Goal: Information Seeking & Learning: Learn about a topic

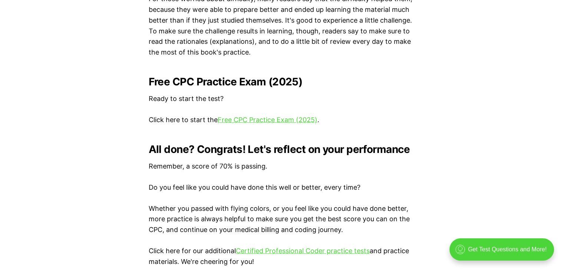
scroll to position [1521, 0]
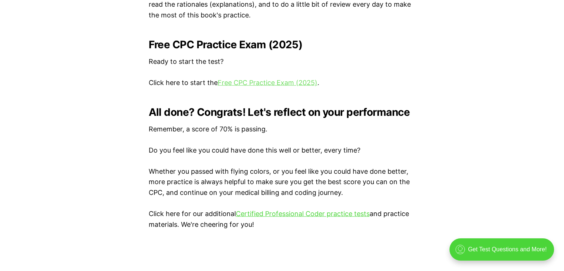
click at [252, 81] on link "Free CPC Practice Exam (2025)" at bounding box center [268, 83] width 100 height 8
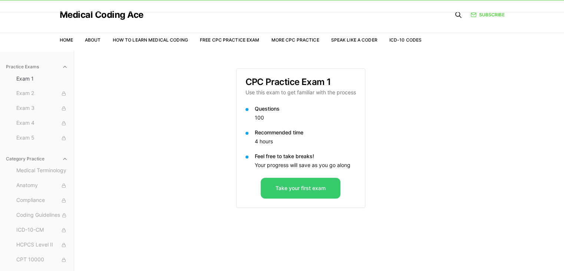
click at [278, 189] on button "Take your first exam" at bounding box center [301, 188] width 80 height 21
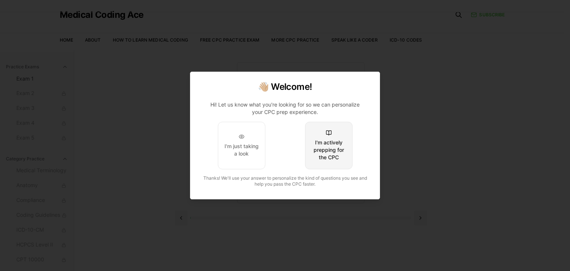
click at [325, 157] on div "I'm actively prepping for the CPC" at bounding box center [328, 150] width 35 height 22
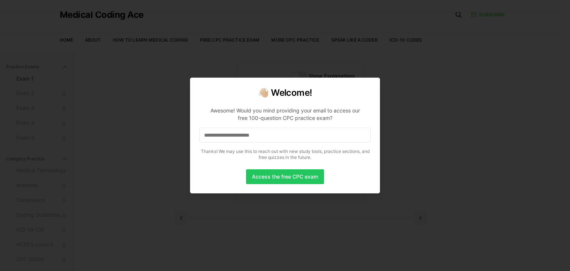
click at [286, 136] on input at bounding box center [284, 135] width 171 height 15
click at [277, 163] on p "**********" at bounding box center [284, 132] width 171 height 62
click at [277, 178] on button "Access the free CPC exam" at bounding box center [285, 176] width 78 height 15
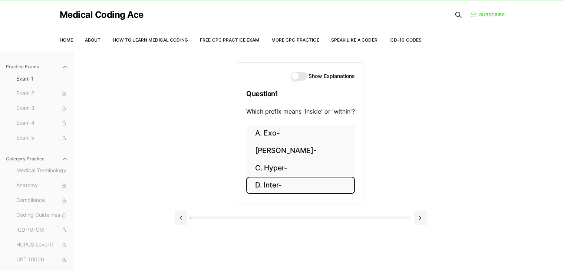
click at [284, 185] on button "D. Inter-" at bounding box center [300, 185] width 109 height 17
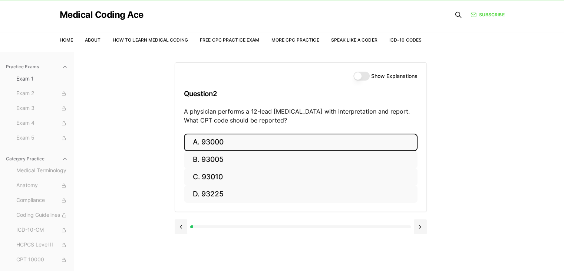
click at [221, 144] on button "A. 93000" at bounding box center [301, 142] width 234 height 17
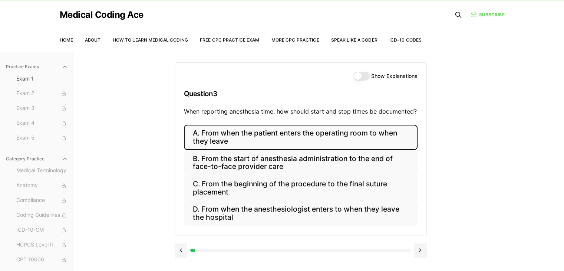
click at [233, 140] on button "A. From when the patient enters the operating room to when they leave" at bounding box center [301, 137] width 234 height 25
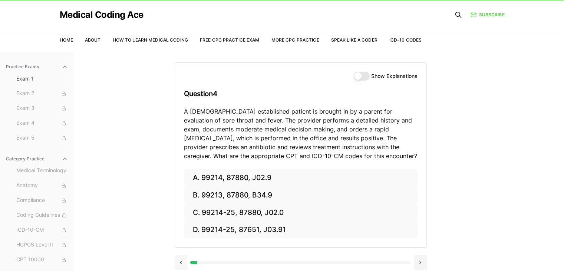
click at [180, 259] on button at bounding box center [181, 262] width 13 height 15
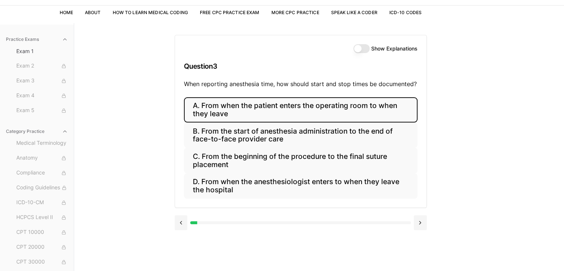
scroll to position [55, 0]
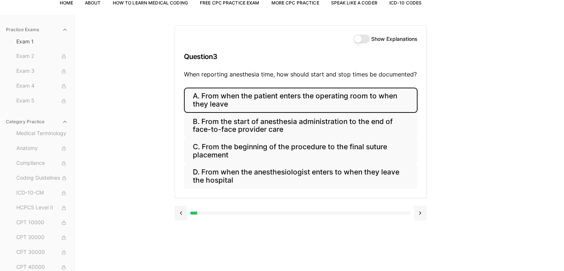
click at [419, 211] on button at bounding box center [420, 212] width 13 height 15
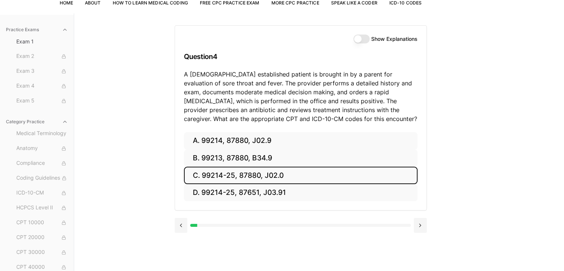
click at [309, 178] on button "C. 99214-25, 87880, J02.0" at bounding box center [301, 175] width 234 height 17
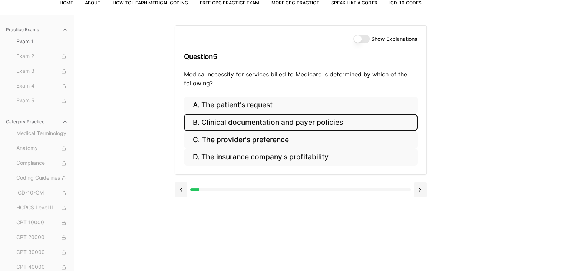
click at [272, 122] on button "B. Clinical documentation and payer policies" at bounding box center [301, 122] width 234 height 17
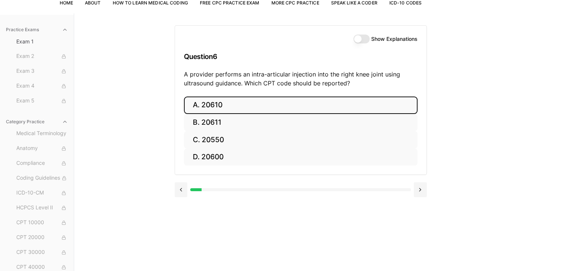
click at [203, 105] on button "A. 20610" at bounding box center [301, 104] width 234 height 17
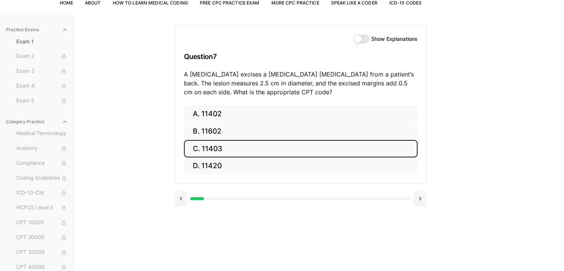
click at [212, 146] on button "C. 11403" at bounding box center [301, 148] width 234 height 17
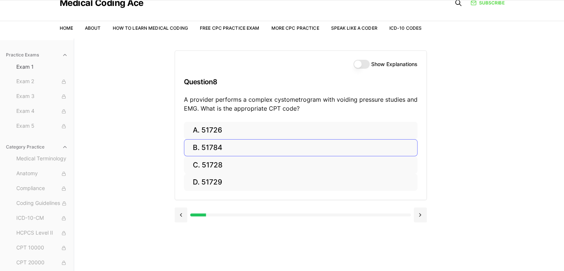
scroll to position [18, 0]
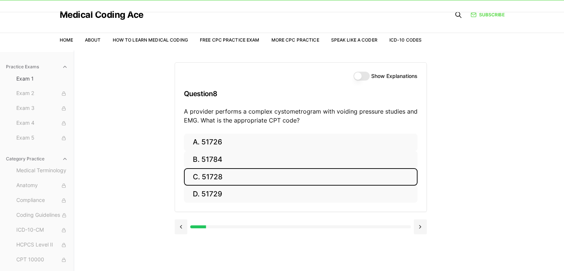
click at [209, 176] on button "C. 51728" at bounding box center [301, 176] width 234 height 17
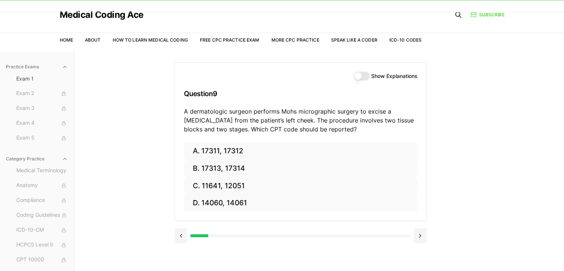
click at [363, 71] on div "Show Explanations Question 9 A dermatologic surgeon performs Mohs micrographic …" at bounding box center [300, 103] width 251 height 80
click at [359, 77] on button "Show Explanations" at bounding box center [361, 76] width 16 height 9
click at [184, 234] on button at bounding box center [181, 235] width 13 height 15
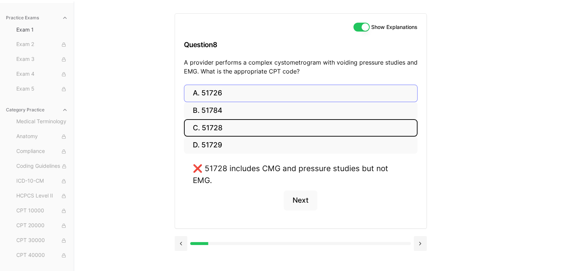
scroll to position [68, 0]
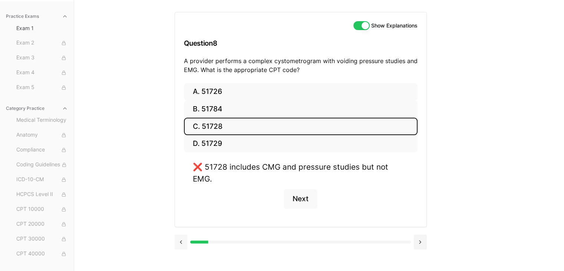
click at [181, 234] on button at bounding box center [181, 241] width 13 height 15
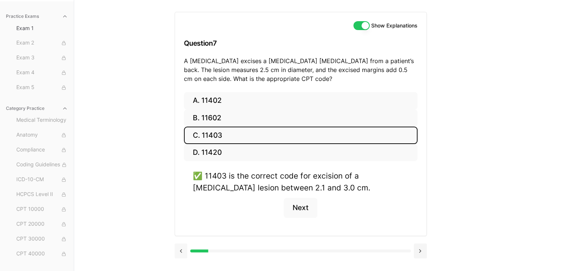
click at [181, 230] on div "A. 11402 B. 11602 C. 11403 D. 11420 ✅ 11403 is the correct code for excision of…" at bounding box center [300, 164] width 251 height 144
click at [183, 252] on button at bounding box center [181, 250] width 13 height 15
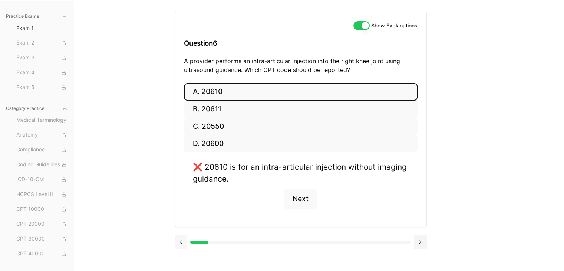
click at [183, 252] on div at bounding box center [301, 241] width 252 height 28
click at [183, 241] on button at bounding box center [181, 241] width 13 height 15
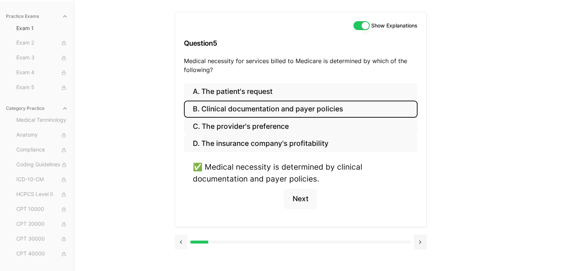
click at [183, 241] on button at bounding box center [181, 241] width 13 height 15
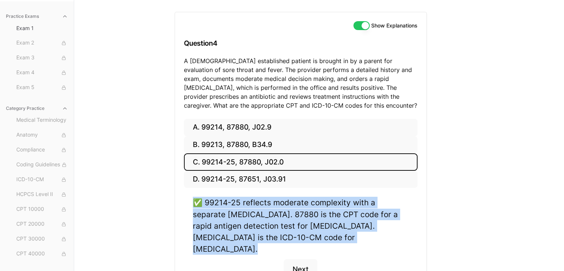
click at [183, 241] on div "A. 99214, 87880, J02.9 B. 99213, 87880, B34.9 C. 99214-25, 87880, J02.0 D. 9921…" at bounding box center [300, 208] width 251 height 178
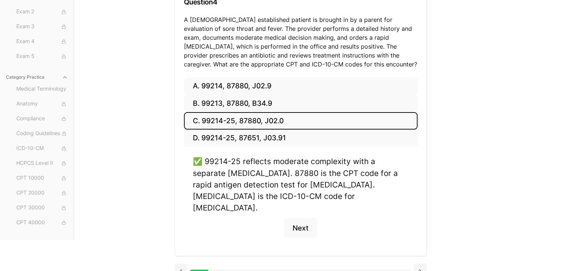
scroll to position [111, 0]
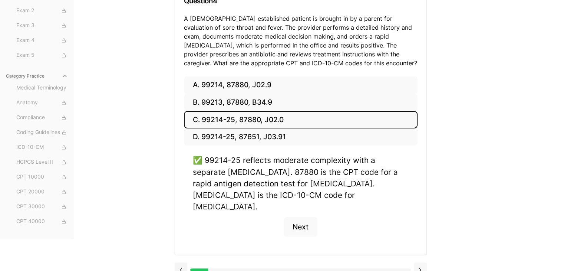
click at [417, 262] on button at bounding box center [420, 269] width 13 height 15
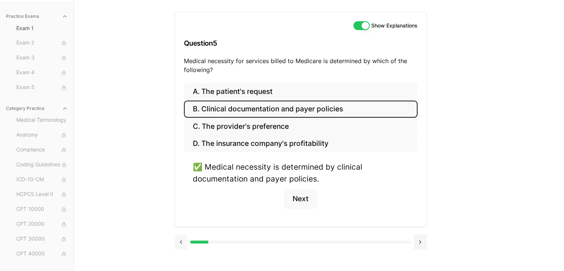
click at [182, 241] on button at bounding box center [181, 241] width 13 height 15
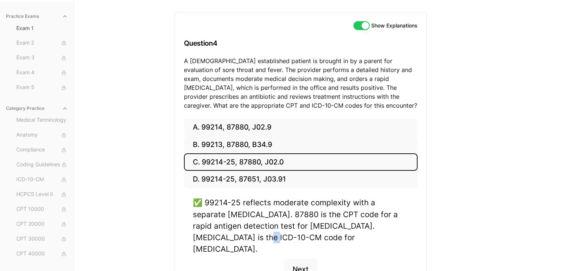
click at [182, 241] on div "A. 99214, 87880, J02.9 B. 99213, 87880, B34.9 C. 99214-25, 87880, J02.0 D. 9921…" at bounding box center [300, 208] width 251 height 178
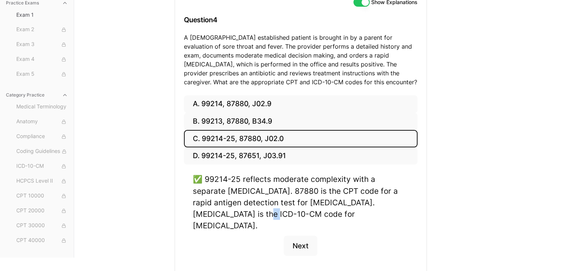
scroll to position [111, 0]
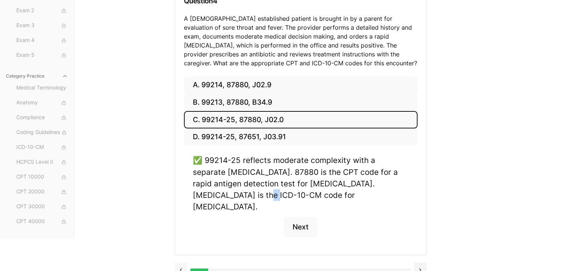
click at [181, 262] on button at bounding box center [181, 269] width 13 height 15
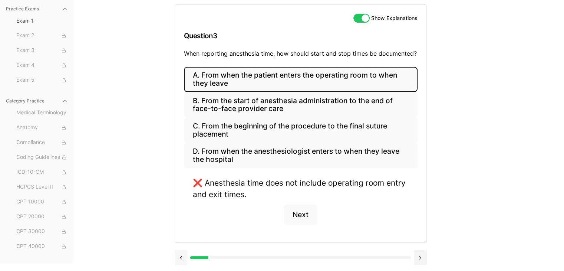
scroll to position [75, 0]
click at [181, 258] on button at bounding box center [181, 258] width 13 height 15
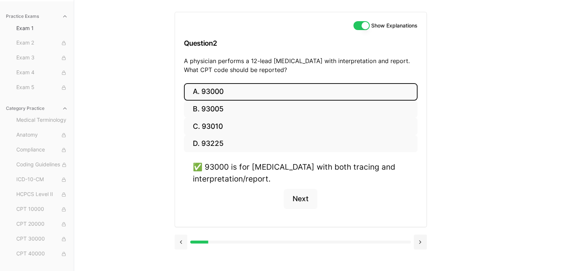
scroll to position [68, 0]
click at [179, 241] on button at bounding box center [181, 241] width 13 height 15
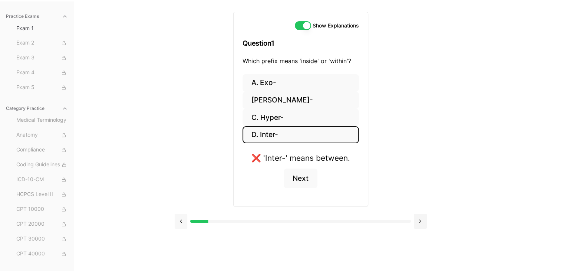
click at [180, 221] on button at bounding box center [181, 221] width 13 height 15
click at [421, 223] on button at bounding box center [420, 221] width 13 height 15
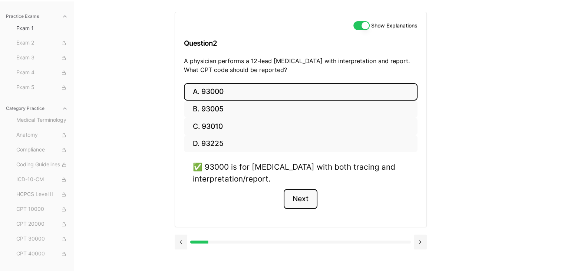
click at [304, 200] on button "Next" at bounding box center [301, 199] width 34 height 20
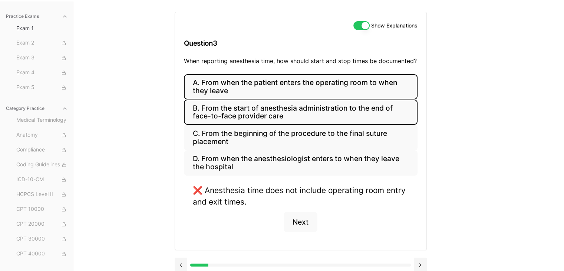
click at [276, 115] on button "B. From the start of anesthesia administration to the end of face-to-face provi…" at bounding box center [301, 111] width 234 height 25
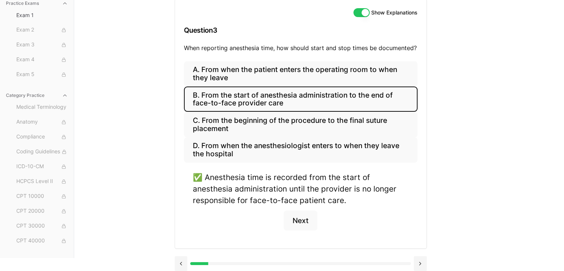
scroll to position [86, 0]
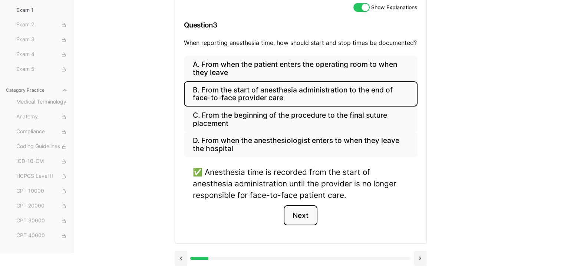
click at [298, 210] on button "Next" at bounding box center [301, 215] width 34 height 20
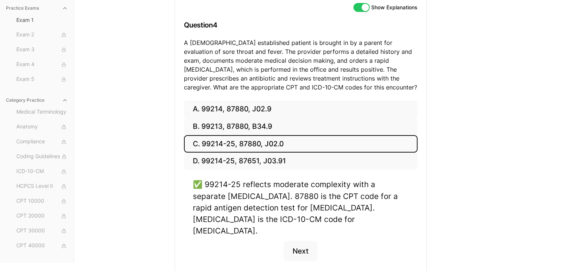
scroll to position [0, 0]
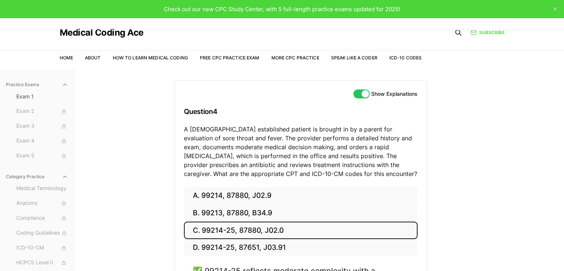
drag, startPoint x: 352, startPoint y: 218, endPoint x: 148, endPoint y: 122, distance: 225.5
click at [148, 122] on div "Practice Exams Exam 1 Exam 2 Exam 3 Exam 4 Exam 5 Category Practice Medical Ter…" at bounding box center [282, 208] width 564 height 281
copy div "Question 4 A 6-year-old established patient is brought in by a parent for evalu…"
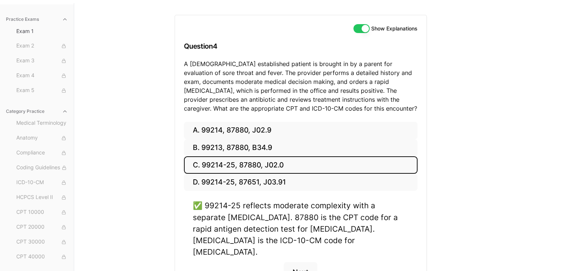
scroll to position [111, 0]
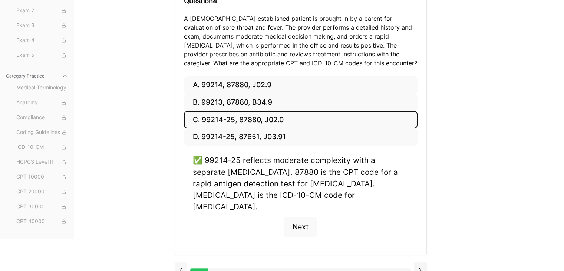
click at [184, 262] on button at bounding box center [181, 269] width 13 height 15
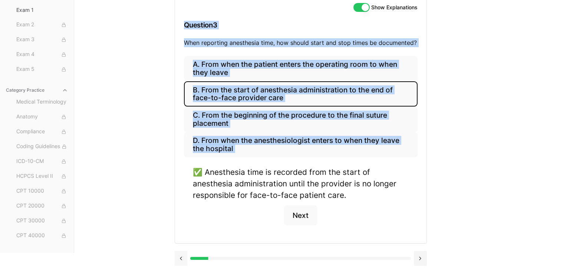
click at [184, 257] on button at bounding box center [181, 258] width 13 height 15
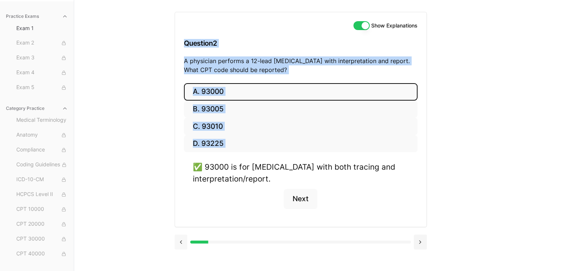
scroll to position [68, 0]
click at [184, 247] on button at bounding box center [181, 241] width 13 height 15
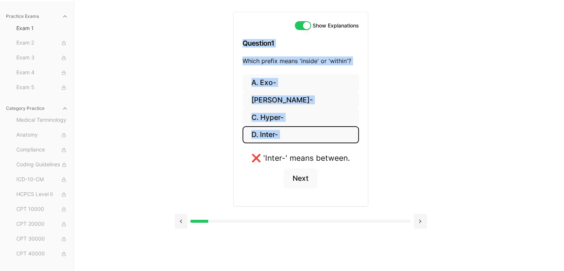
click at [392, 127] on div "Show Explanations Question 1 Which prefix means 'inside' or 'within'? A. Exo- B…" at bounding box center [301, 117] width 252 height 234
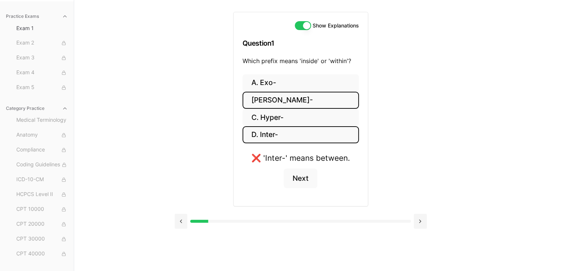
click at [271, 100] on button "B. Endo-" at bounding box center [301, 100] width 116 height 17
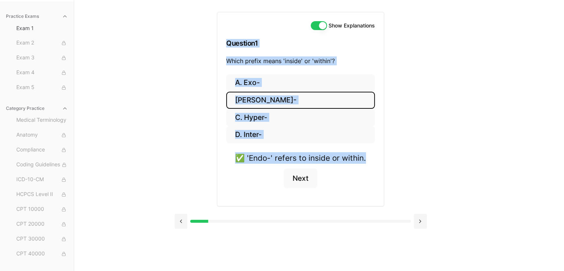
drag, startPoint x: 371, startPoint y: 159, endPoint x: 202, endPoint y: 36, distance: 209.4
click at [202, 36] on div "Show Explanations Question 1 Which prefix means 'inside' or 'within'? A. Exo- B…" at bounding box center [301, 117] width 252 height 234
copy div "Question 1 Which prefix means 'inside' or 'within'? A. Exo- B. Endo- C. Hyper- …"
click at [417, 221] on button at bounding box center [420, 221] width 13 height 15
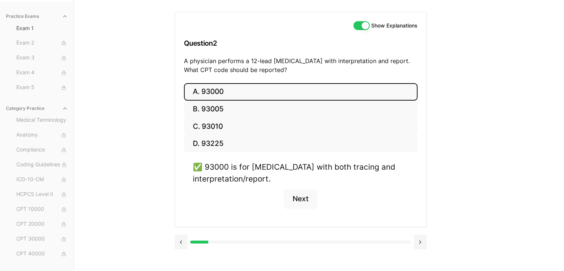
drag, startPoint x: 261, startPoint y: 180, endPoint x: 270, endPoint y: 175, distance: 10.1
click at [261, 179] on div "✅ 93000 is for ECG with both tracing and interpretation/report." at bounding box center [301, 172] width 216 height 23
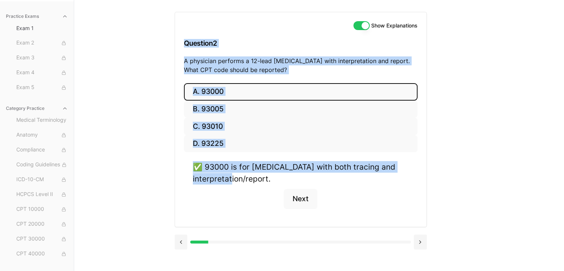
drag, startPoint x: 283, startPoint y: 178, endPoint x: 152, endPoint y: 31, distance: 196.7
click at [152, 31] on div "Practice Exams Exam 1 Exam 2 Exam 3 Exam 4 Exam 5 Category Practice Medical Ter…" at bounding box center [282, 135] width 564 height 271
copy div "Question 2 A physician performs a 12-lead ECG with interpretation and report. W…"
click at [417, 246] on button at bounding box center [420, 241] width 13 height 15
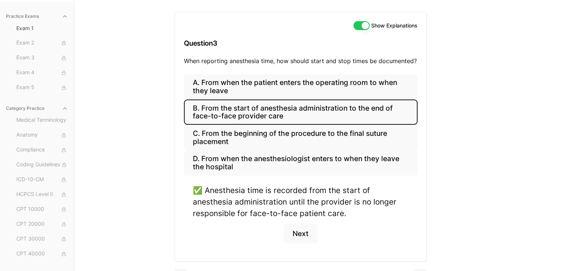
click at [325, 193] on div "✅ Anesthesia time is recorded from the start of anesthesia administration until…" at bounding box center [301, 201] width 216 height 35
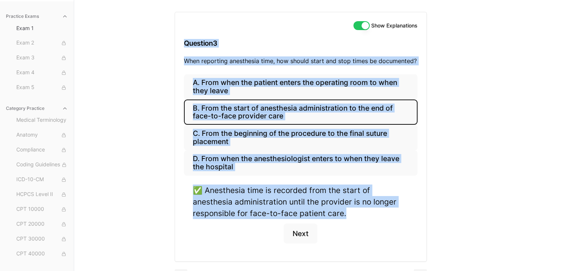
drag, startPoint x: 362, startPoint y: 213, endPoint x: 131, endPoint y: 44, distance: 286.4
click at [131, 44] on div "Practice Exams Exam 1 Exam 2 Exam 3 Exam 4 Exam 5 Category Practice Medical Ter…" at bounding box center [282, 135] width 564 height 271
copy div "Question 3 When reporting anesthesia time, how should start and stop times be d…"
click at [299, 233] on button "Next" at bounding box center [301, 233] width 34 height 20
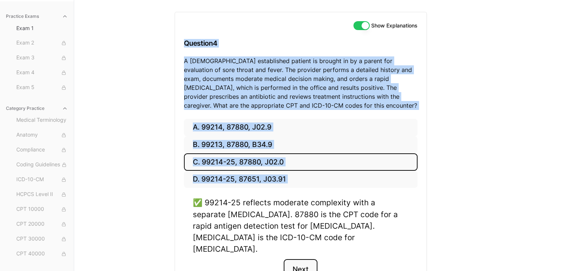
click at [307, 259] on button "Next" at bounding box center [301, 269] width 34 height 20
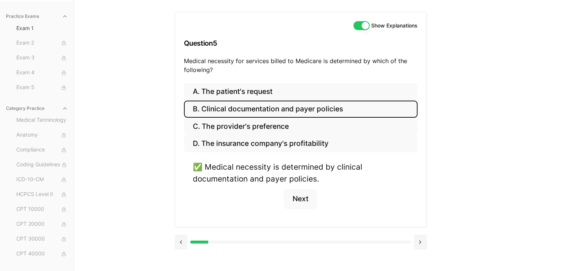
click at [331, 180] on div "✅ Medical necessity is determined by clinical documentation and payer policies." at bounding box center [301, 172] width 216 height 23
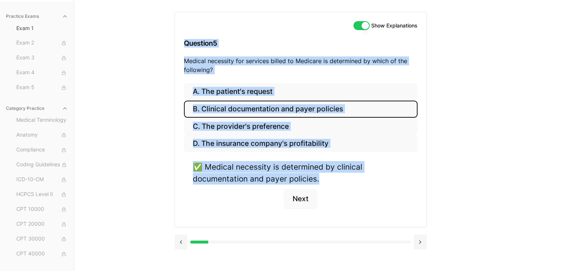
drag, startPoint x: 279, startPoint y: 177, endPoint x: 164, endPoint y: 35, distance: 182.5
click at [164, 35] on div "Practice Exams Exam 1 Exam 2 Exam 3 Exam 4 Exam 5 Category Practice Medical Ter…" at bounding box center [282, 135] width 564 height 271
copy div "Question 5 Medical necessity for services billed to Medicare is determined by w…"
click at [421, 243] on button at bounding box center [420, 241] width 13 height 15
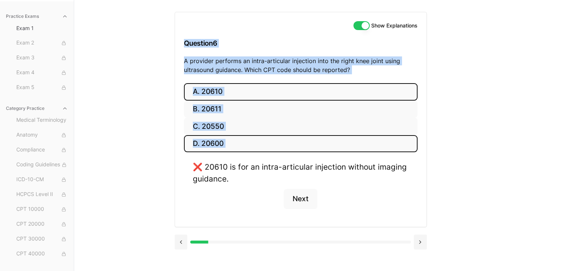
click at [286, 141] on button "D. 20600" at bounding box center [301, 143] width 234 height 17
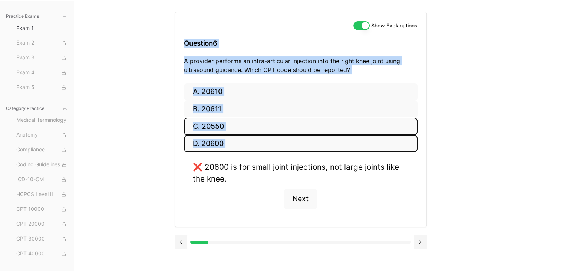
click at [211, 126] on button "C. 20550" at bounding box center [301, 126] width 234 height 17
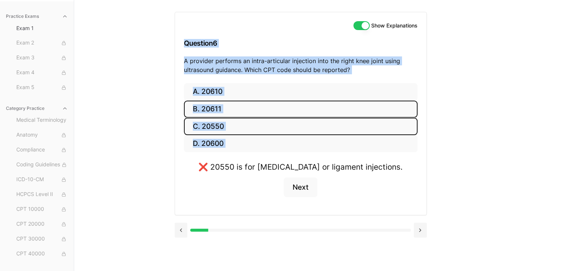
click at [207, 107] on button "B. 20611" at bounding box center [301, 109] width 234 height 17
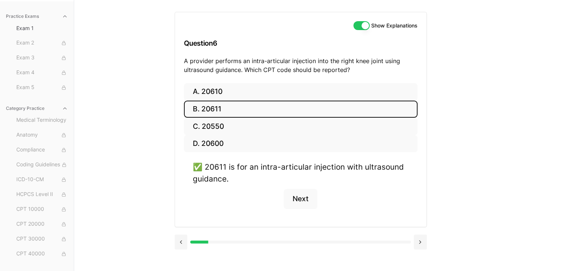
click at [247, 177] on div "✅ 20611 is for an intra-articular injection with ultrasound guidance." at bounding box center [301, 172] width 216 height 23
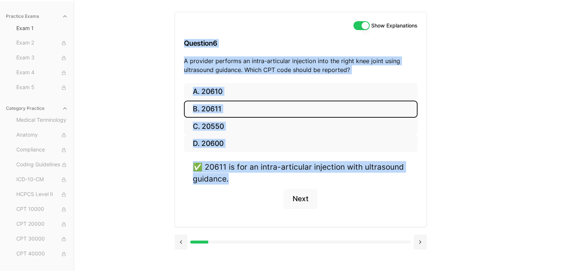
drag, startPoint x: 247, startPoint y: 178, endPoint x: 192, endPoint y: 43, distance: 146.3
click at [181, 43] on div "Show Explanations Question 6 A provider performs an intra-articular injection i…" at bounding box center [301, 119] width 252 height 215
copy div "Question 6 A provider performs an intra-articular injection into the right knee…"
click at [442, 157] on div "Show Explanations Question 6 A provider performs an intra-articular injection i…" at bounding box center [319, 135] width 289 height 271
drag, startPoint x: 237, startPoint y: 178, endPoint x: 151, endPoint y: 37, distance: 165.1
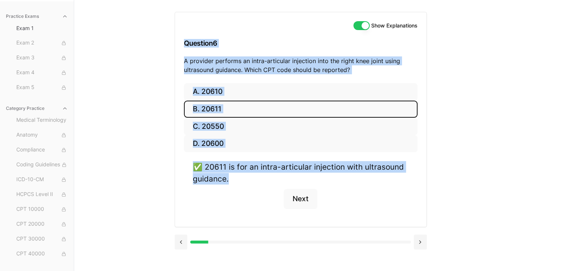
click at [151, 37] on div "Practice Exams Exam 1 Exam 2 Exam 3 Exam 4 Exam 5 Category Practice Medical Ter…" at bounding box center [282, 135] width 564 height 271
copy div "Question 6 A provider performs an intra-articular injection into the right knee…"
click at [303, 195] on button "Next" at bounding box center [301, 199] width 34 height 20
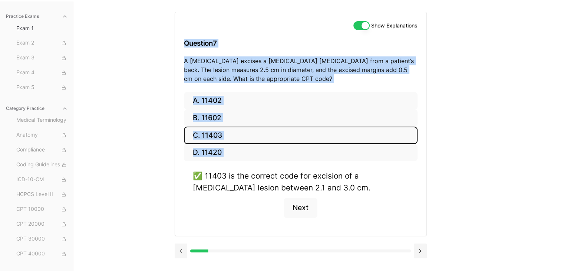
click at [364, 27] on button "Show Explanations" at bounding box center [361, 25] width 16 height 9
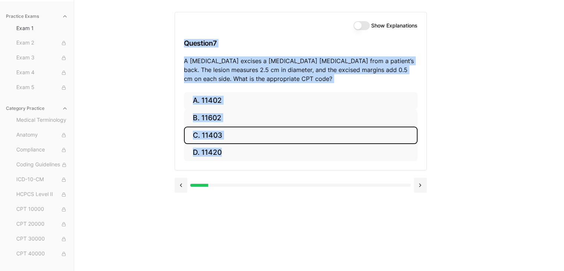
click at [323, 50] on h3 "Question 7" at bounding box center [301, 43] width 234 height 22
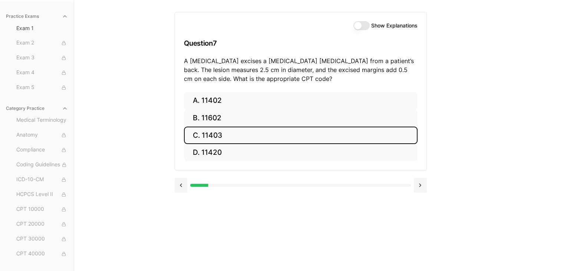
click at [368, 24] on button "Show Explanations" at bounding box center [361, 25] width 16 height 9
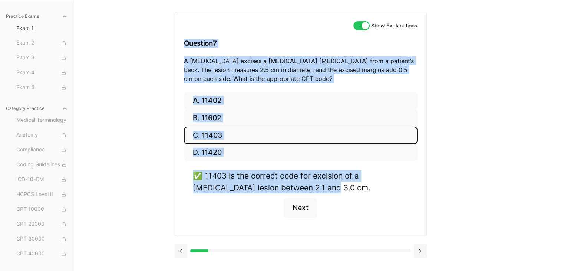
drag, startPoint x: 286, startPoint y: 187, endPoint x: 159, endPoint y: 43, distance: 191.0
click at [159, 43] on div "Practice Exams Exam 1 Exam 2 Exam 3 Exam 4 Exam 5 Category Practice Medical Ter…" at bounding box center [282, 135] width 564 height 271
copy div "Question 7 A dermatologist excises a benign skin lesion from a patient’s back. …"
click at [303, 204] on button "Next" at bounding box center [301, 208] width 34 height 20
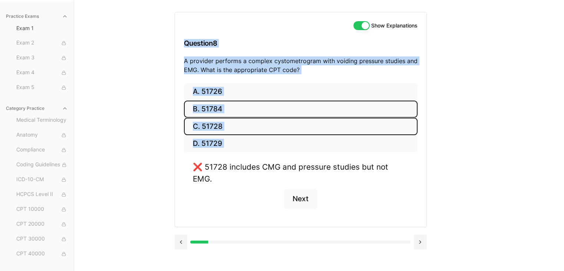
click at [218, 104] on button "B. 51784" at bounding box center [301, 109] width 234 height 17
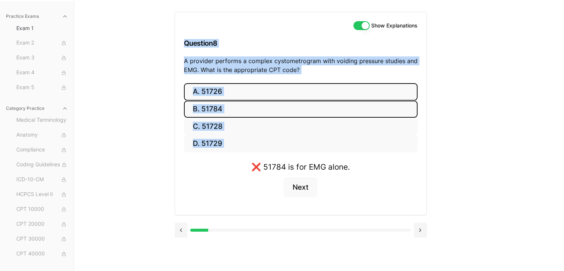
click at [217, 92] on button "A. 51726" at bounding box center [301, 91] width 234 height 17
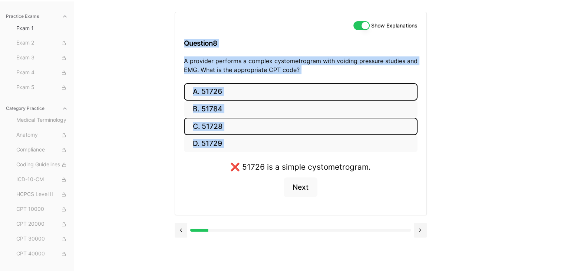
click at [217, 128] on button "C. 51728" at bounding box center [301, 126] width 234 height 17
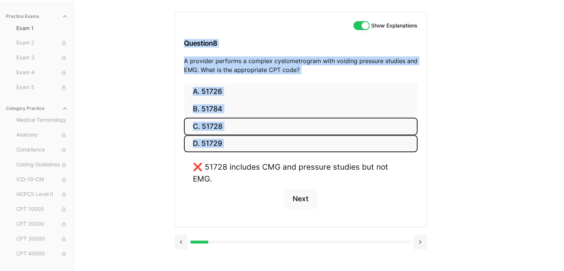
click at [217, 138] on button "D. 51729" at bounding box center [301, 143] width 234 height 17
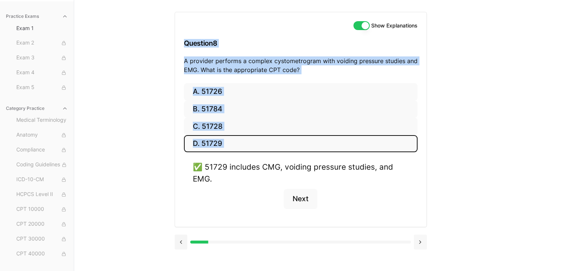
click at [421, 243] on button at bounding box center [420, 241] width 13 height 15
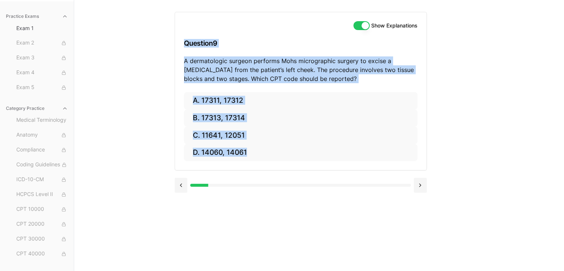
click at [320, 68] on p "A dermatologic surgeon performs Mohs micrographic surgery to excise a basal cel…" at bounding box center [301, 69] width 234 height 27
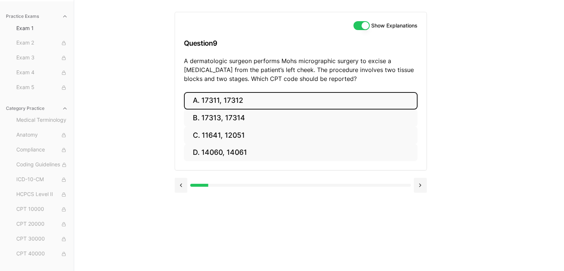
click at [203, 97] on button "A. 17311, 17312" at bounding box center [301, 100] width 234 height 17
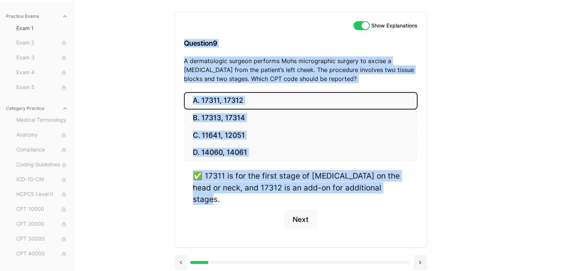
drag, startPoint x: 396, startPoint y: 190, endPoint x: 178, endPoint y: 41, distance: 264.8
click at [178, 41] on div "Show Explanations Question 9 A dermatologic surgeon performs Mohs micrographic …" at bounding box center [301, 130] width 252 height 236
copy div "Question 9 A dermatologic surgeon performs Mohs micrographic surgery to excise …"
click at [306, 210] on button "Next" at bounding box center [301, 219] width 34 height 20
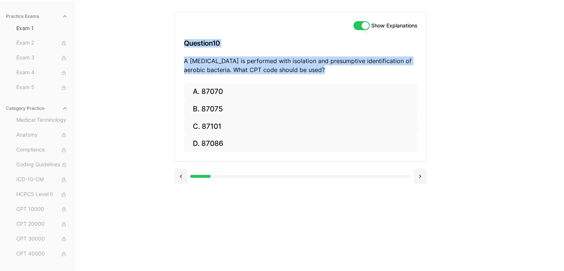
click at [264, 63] on p "A wound culture is performed with isolation and presumptive identification of a…" at bounding box center [301, 65] width 234 height 18
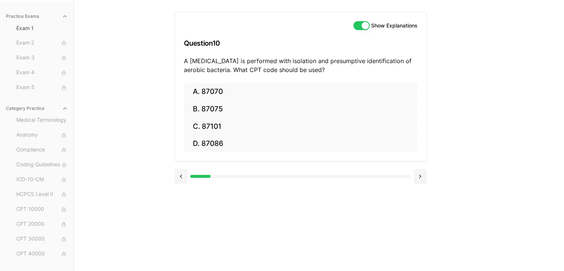
click at [307, 270] on html "Check out our new CPC Study Center, with 5 full-length practice exams updated f…" at bounding box center [282, 101] width 564 height 339
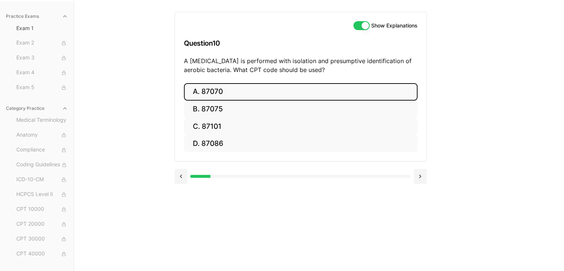
click at [218, 90] on button "A. 87070" at bounding box center [301, 91] width 234 height 17
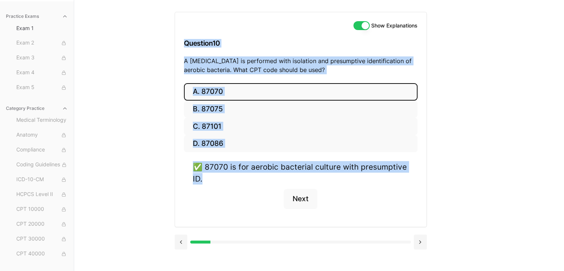
drag, startPoint x: 242, startPoint y: 181, endPoint x: 155, endPoint y: 32, distance: 172.3
click at [155, 32] on div "Practice Exams Exam 1 Exam 2 Exam 3 Exam 4 Exam 5 Category Practice Medical Ter…" at bounding box center [282, 135] width 564 height 271
copy div "Question 10 A wound culture is performed with isolation and presumptive identif…"
click at [289, 198] on button "Next" at bounding box center [301, 199] width 34 height 20
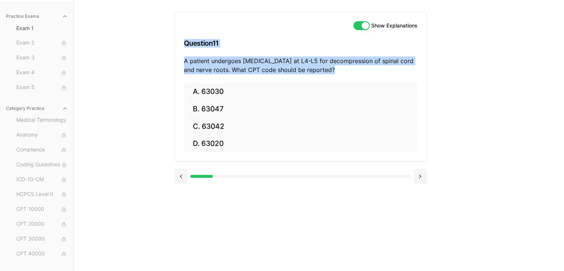
click at [279, 40] on h3 "Question 11" at bounding box center [301, 43] width 234 height 22
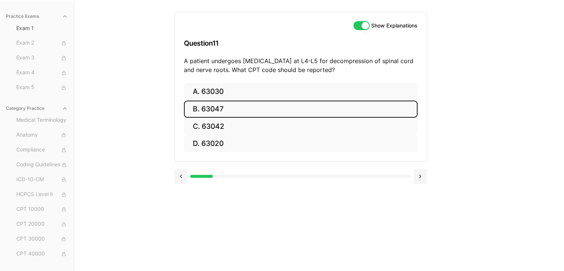
click at [232, 113] on button "B. 63047" at bounding box center [301, 109] width 234 height 17
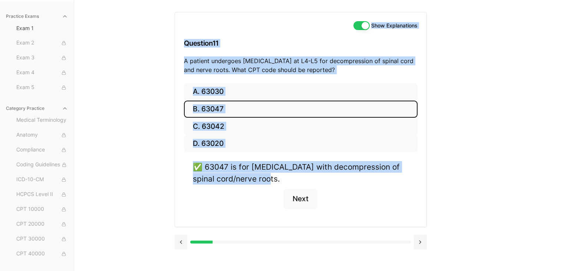
drag, startPoint x: 261, startPoint y: 180, endPoint x: 159, endPoint y: 31, distance: 181.4
click at [159, 31] on div "Practice Exams Exam 1 Exam 2 Exam 3 Exam 4 Exam 5 Category Practice Medical Ter…" at bounding box center [282, 135] width 564 height 271
click at [271, 178] on div "✅ 63047 is for laminectomy with decompression of spinal cord/nerve roots." at bounding box center [301, 172] width 216 height 23
click at [258, 179] on div "✅ 63047 is for laminectomy with decompression of spinal cord/nerve roots." at bounding box center [301, 172] width 216 height 23
drag, startPoint x: 261, startPoint y: 180, endPoint x: 152, endPoint y: 45, distance: 173.0
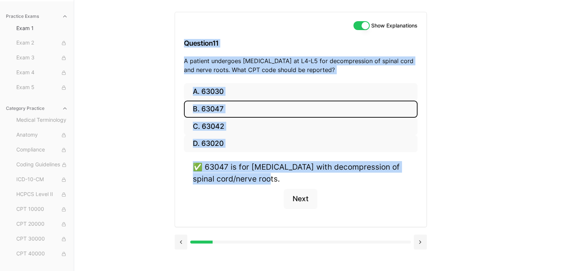
click at [152, 45] on div "Practice Exams Exam 1 Exam 2 Exam 3 Exam 4 Exam 5 Category Practice Medical Ter…" at bounding box center [282, 135] width 564 height 271
click at [304, 190] on button "Next" at bounding box center [301, 199] width 34 height 20
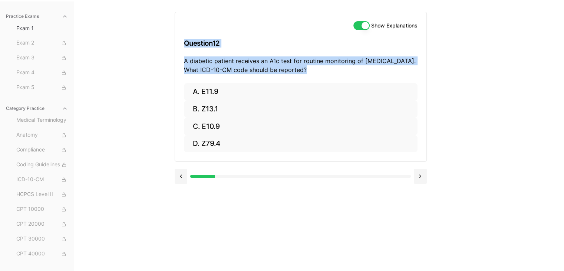
click at [277, 42] on h3 "Question 12" at bounding box center [301, 43] width 234 height 22
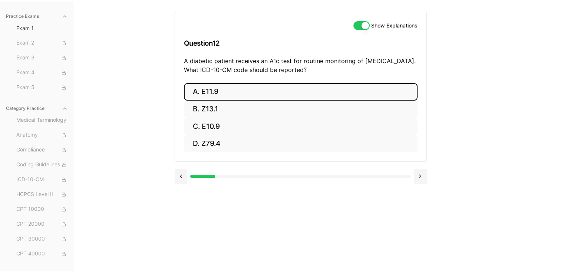
click at [198, 92] on button "A. E11.9" at bounding box center [301, 91] width 234 height 17
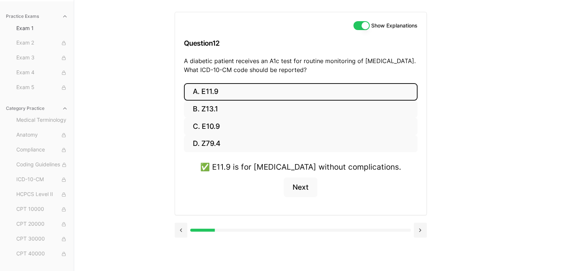
drag, startPoint x: 399, startPoint y: 168, endPoint x: 151, endPoint y: 32, distance: 282.7
click at [151, 32] on div "Practice Exams Exam 1 Exam 2 Exam 3 Exam 4 Exam 5 Category Practice Medical Ter…" at bounding box center [282, 135] width 564 height 271
click at [306, 183] on button "Next" at bounding box center [301, 187] width 34 height 20
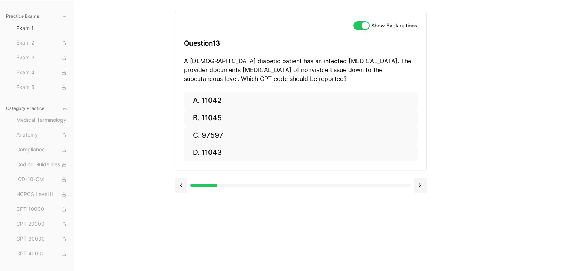
click at [148, 73] on div "Practice Exams Exam 1 Exam 2 Exam 3 Exam 4 Exam 5 Category Practice Medical Ter…" at bounding box center [282, 135] width 564 height 271
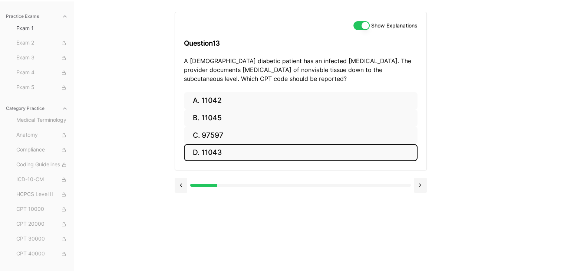
click at [233, 145] on button "D. 11043" at bounding box center [301, 152] width 234 height 17
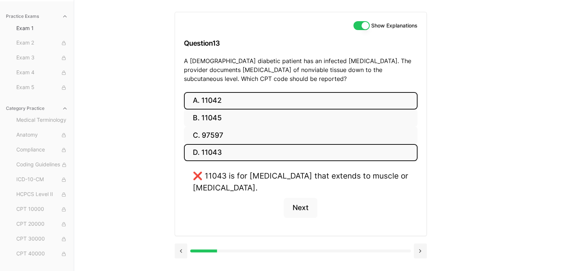
click at [258, 93] on button "A. 11042" at bounding box center [301, 100] width 234 height 17
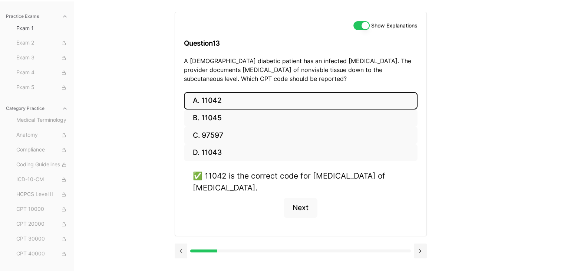
drag, startPoint x: 279, startPoint y: 183, endPoint x: 132, endPoint y: 19, distance: 220.4
click at [132, 19] on div "Practice Exams Exam 1 Exam 2 Exam 3 Exam 4 Exam 5 Category Practice Medical Ter…" at bounding box center [282, 135] width 564 height 271
click at [322, 193] on div "✅ 11042 is the correct code for debridement of subcutaneous tissue. Next" at bounding box center [301, 198] width 234 height 56
drag, startPoint x: 297, startPoint y: 192, endPoint x: 164, endPoint y: 43, distance: 200.4
click at [164, 43] on div "Practice Exams Exam 1 Exam 2 Exam 3 Exam 4 Exam 5 Category Practice Medical Ter…" at bounding box center [282, 135] width 564 height 271
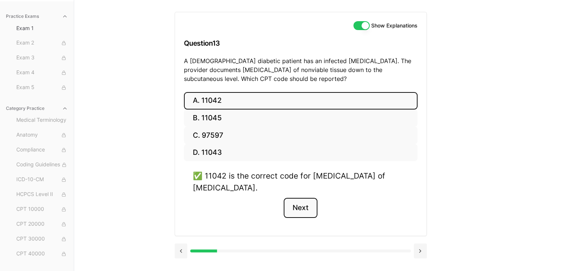
click at [301, 203] on button "Next" at bounding box center [301, 208] width 34 height 20
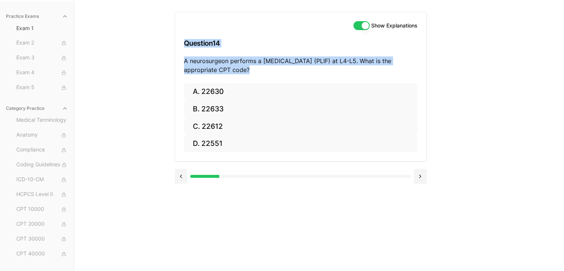
click at [291, 39] on h3 "Question 14" at bounding box center [301, 43] width 234 height 22
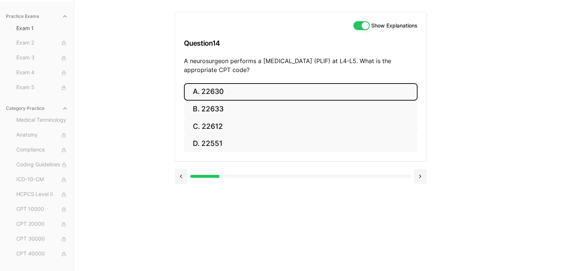
click at [225, 96] on button "A. 22630" at bounding box center [301, 91] width 234 height 17
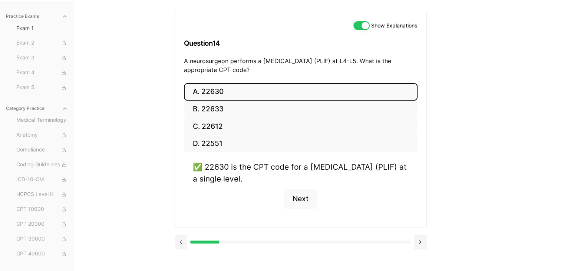
drag, startPoint x: 347, startPoint y: 175, endPoint x: 182, endPoint y: 42, distance: 212.4
click at [182, 42] on div "Show Explanations Question 14 A neurosurgeon performs a posterior lumbar interb…" at bounding box center [301, 119] width 252 height 215
click at [296, 201] on button "Next" at bounding box center [301, 199] width 34 height 20
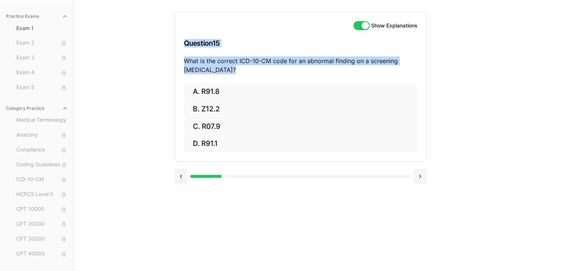
click at [255, 40] on h3 "Question 15" at bounding box center [301, 43] width 234 height 22
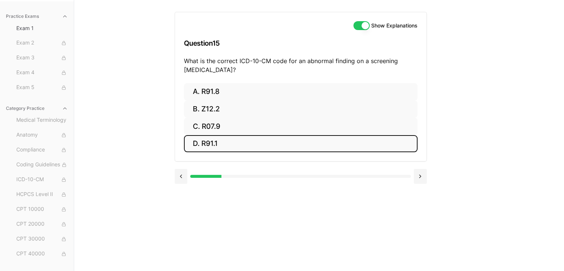
click at [207, 149] on button "D. R91.1" at bounding box center [301, 143] width 234 height 17
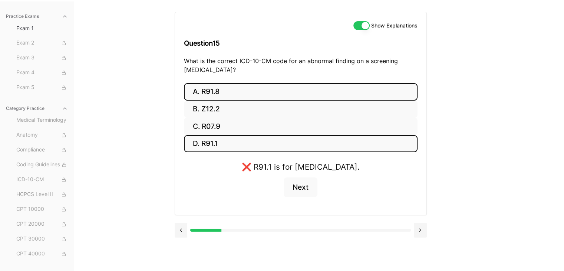
click at [194, 88] on button "A. R91.8" at bounding box center [301, 91] width 234 height 17
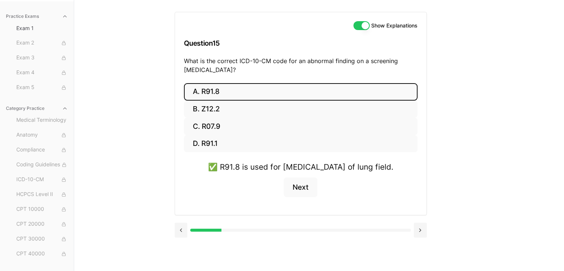
drag, startPoint x: 253, startPoint y: 179, endPoint x: 151, endPoint y: 39, distance: 173.2
click at [151, 39] on div "Practice Exams Exam 1 Exam 2 Exam 3 Exam 4 Exam 5 Category Practice Medical Ter…" at bounding box center [282, 135] width 564 height 271
click at [279, 76] on div "Show Explanations Question 15 What is the correct ICD-10-CM code for an abnorma…" at bounding box center [300, 47] width 251 height 71
click at [308, 192] on button "Next" at bounding box center [301, 187] width 34 height 20
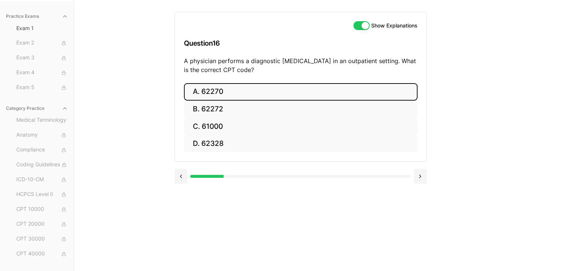
click at [227, 94] on button "A. 62270" at bounding box center [301, 91] width 234 height 17
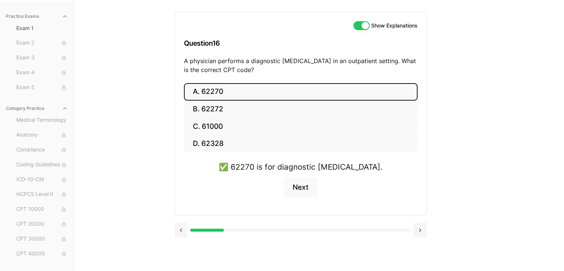
drag, startPoint x: 390, startPoint y: 167, endPoint x: 162, endPoint y: 38, distance: 261.9
click at [162, 38] on div "Practice Exams Exam 1 Exam 2 Exam 3 Exam 4 Exam 5 Category Practice Medical Ter…" at bounding box center [282, 135] width 564 height 271
click at [301, 183] on button "Next" at bounding box center [301, 187] width 34 height 20
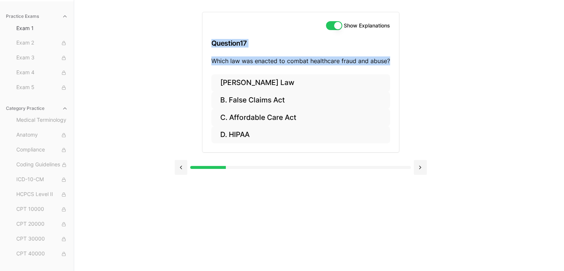
click at [163, 84] on div "Practice Exams Exam 1 Exam 2 Exam 3 Exam 4 Exam 5 Category Practice Medical Ter…" at bounding box center [282, 135] width 564 height 271
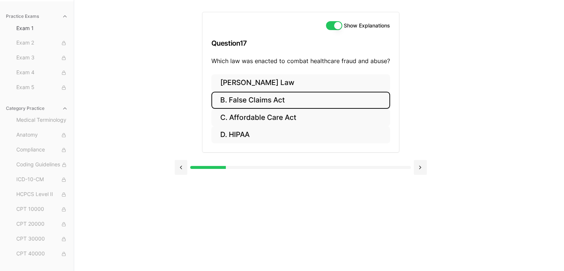
click at [254, 104] on button "B. False Claims Act" at bounding box center [300, 100] width 179 height 17
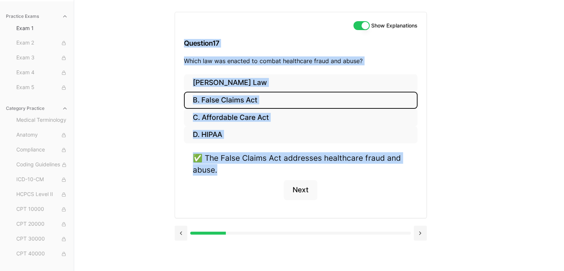
drag, startPoint x: 234, startPoint y: 167, endPoint x: 146, endPoint y: 36, distance: 157.6
click at [146, 36] on div "Practice Exams Exam 1 Exam 2 Exam 3 Exam 4 Exam 5 Category Practice Medical Ter…" at bounding box center [282, 135] width 564 height 271
click at [309, 191] on button "Next" at bounding box center [301, 190] width 34 height 20
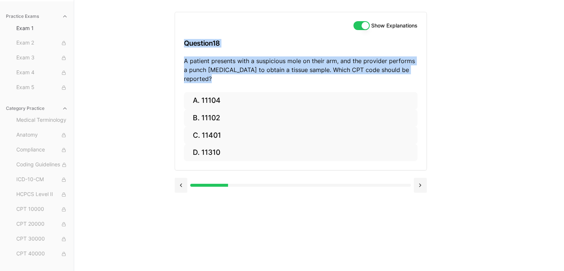
click at [139, 101] on div "Practice Exams Exam 1 Exam 2 Exam 3 Exam 4 Exam 5 Category Practice Medical Ter…" at bounding box center [282, 135] width 564 height 271
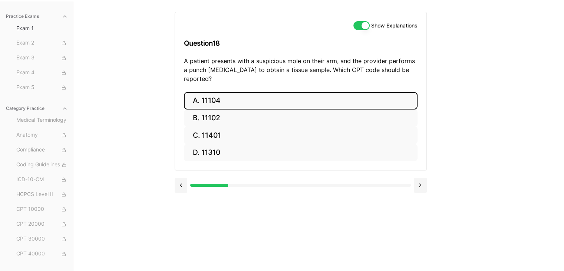
click at [204, 92] on button "A. 11104" at bounding box center [301, 100] width 234 height 17
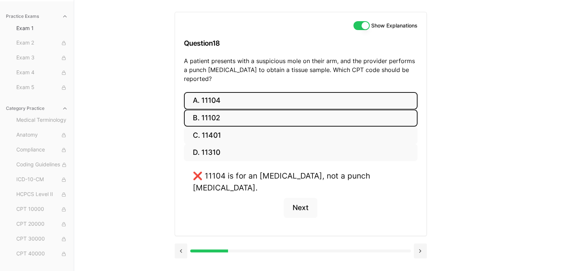
click at [200, 109] on button "B. 11102" at bounding box center [301, 117] width 234 height 17
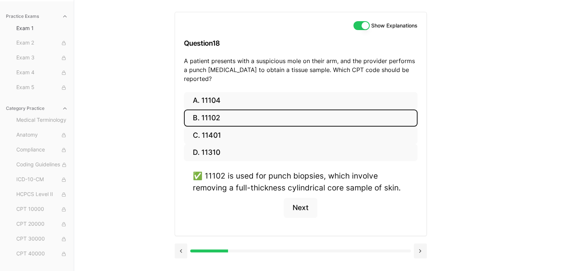
click at [291, 184] on div "✅ 11102 is used for punch biopsies, which involve removing a full-thickness cyl…" at bounding box center [301, 198] width 234 height 56
click at [302, 198] on button "Next" at bounding box center [301, 208] width 34 height 20
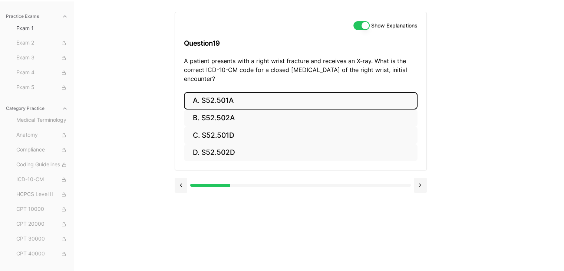
click at [261, 96] on button "A. S52.501A" at bounding box center [301, 100] width 234 height 17
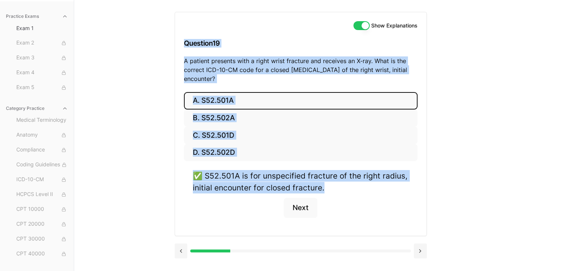
drag, startPoint x: 333, startPoint y: 189, endPoint x: 179, endPoint y: 52, distance: 205.9
click at [179, 52] on div "Show Explanations Question 19 A patient presents with a right wrist fracture an…" at bounding box center [301, 124] width 252 height 224
click at [303, 207] on button "Next" at bounding box center [301, 208] width 34 height 20
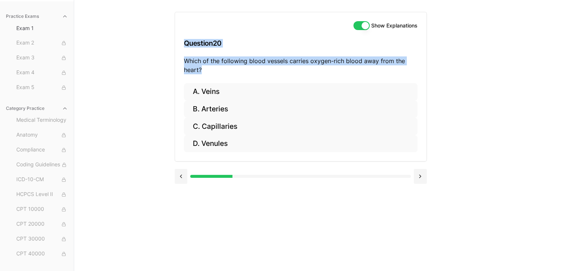
click at [147, 93] on div "Practice Exams Exam 1 Exam 2 Exam 3 Exam 4 Exam 5 Category Practice Medical Ter…" at bounding box center [282, 135] width 564 height 271
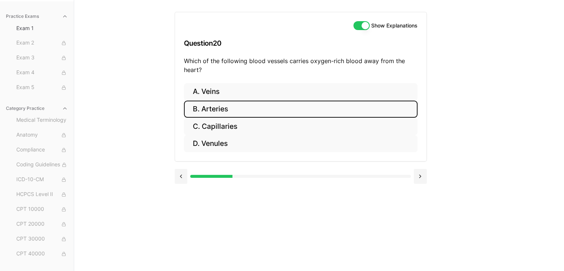
click at [246, 116] on button "B. Arteries" at bounding box center [301, 109] width 234 height 17
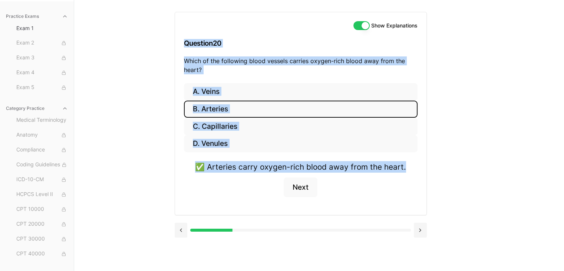
drag, startPoint x: 356, startPoint y: 158, endPoint x: 175, endPoint y: 38, distance: 216.5
click at [175, 38] on div "Show Explanations Question 20 Which of the following blood vessels carries oxyg…" at bounding box center [301, 113] width 252 height 203
click at [301, 188] on button "Next" at bounding box center [301, 187] width 34 height 20
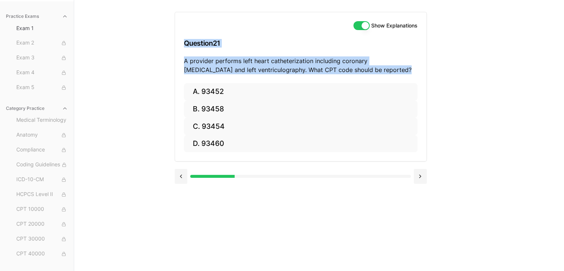
click at [138, 98] on div "Practice Exams Exam 1 Exam 2 Exam 3 Exam 4 Exam 5 Category Practice Medical Ter…" at bounding box center [282, 135] width 564 height 271
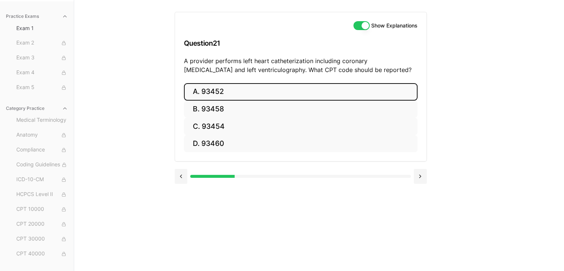
click at [232, 92] on button "A. 93452" at bounding box center [301, 91] width 234 height 17
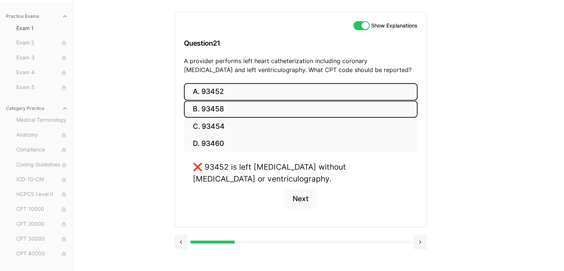
click at [304, 113] on button "B. 93458" at bounding box center [301, 109] width 234 height 17
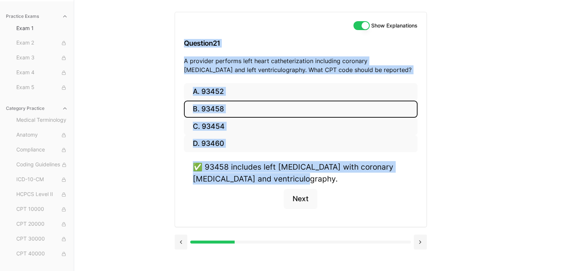
drag, startPoint x: 331, startPoint y: 178, endPoint x: 183, endPoint y: 46, distance: 198.8
click at [183, 46] on div "Show Explanations Question 21 A provider performs left heart catheterization in…" at bounding box center [301, 119] width 252 height 215
click at [291, 198] on button "Next" at bounding box center [301, 199] width 34 height 20
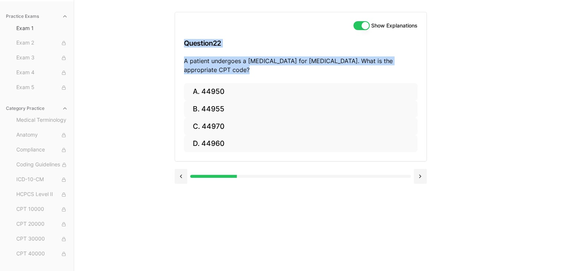
click at [154, 101] on div "Practice Exams Exam 1 Exam 2 Exam 3 Exam 4 Exam 5 Category Practice Medical Ter…" at bounding box center [282, 135] width 564 height 271
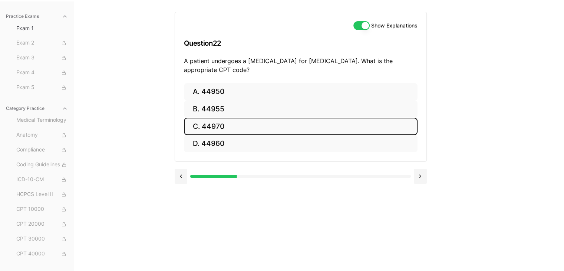
click at [243, 119] on button "C. 44970" at bounding box center [301, 126] width 234 height 17
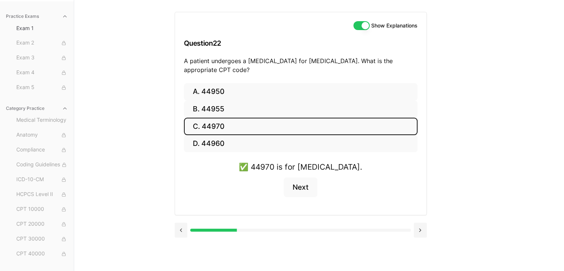
drag, startPoint x: 367, startPoint y: 167, endPoint x: 175, endPoint y: 36, distance: 232.7
click at [175, 36] on div "Show Explanations Question 22 A patient undergoes a laparoscopic appendectomy f…" at bounding box center [301, 113] width 252 height 203
click at [297, 193] on button "Next" at bounding box center [301, 187] width 34 height 20
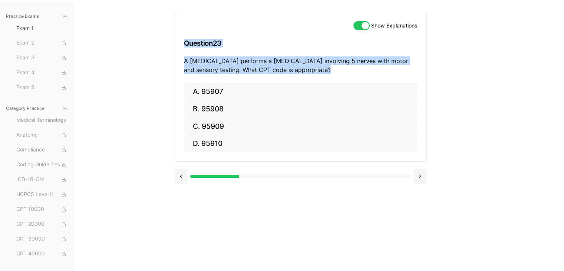
click at [138, 135] on div "Practice Exams Exam 1 Exam 2 Exam 3 Exam 4 Exam 5 Category Practice Medical Ter…" at bounding box center [282, 135] width 564 height 271
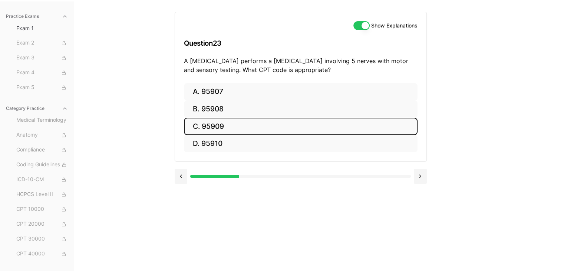
click at [217, 121] on button "C. 95909" at bounding box center [301, 126] width 234 height 17
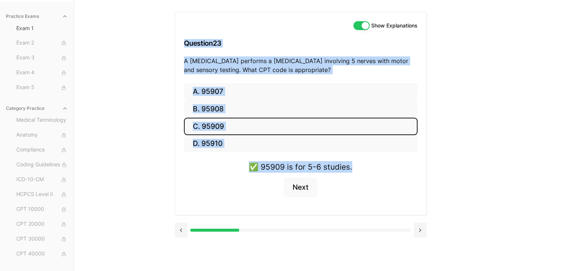
drag, startPoint x: 358, startPoint y: 169, endPoint x: 180, endPoint y: 40, distance: 219.9
click at [180, 40] on div "Show Explanations Question 23 A neurologist performs a nerve conduction study i…" at bounding box center [301, 113] width 252 height 203
click at [300, 185] on button "Next" at bounding box center [301, 187] width 34 height 20
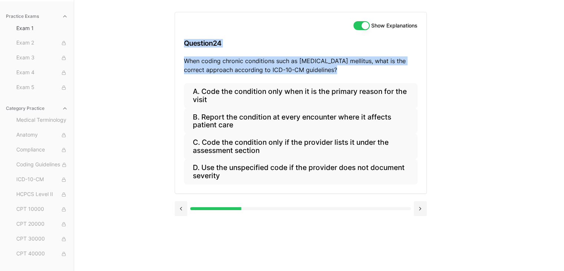
click at [467, 83] on div "Practice Exams Exam 1 Exam 2 Exam 3 Exam 4 Exam 5 Category Practice Medical Ter…" at bounding box center [282, 135] width 564 height 271
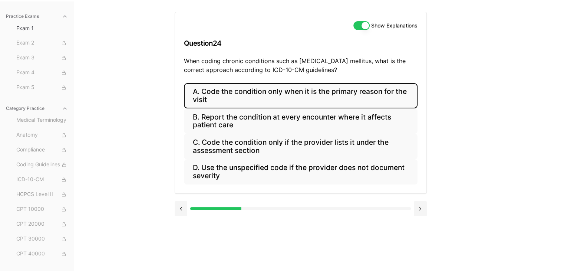
click at [200, 93] on button "A. Code the condition only when it is the primary reason for the visit" at bounding box center [301, 95] width 234 height 25
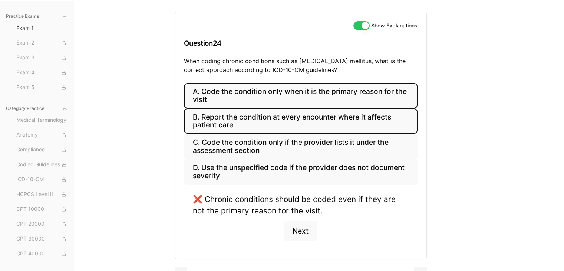
click at [237, 115] on button "B. Report the condition at every encounter where it affects patient care" at bounding box center [301, 120] width 234 height 25
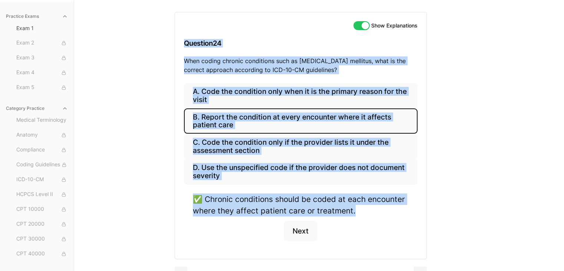
drag, startPoint x: 361, startPoint y: 209, endPoint x: 182, endPoint y: 31, distance: 252.6
click at [182, 31] on div "Show Explanations Question 24 When coding chronic conditions such as diabetes m…" at bounding box center [301, 135] width 252 height 247
click at [299, 233] on button "Next" at bounding box center [301, 231] width 34 height 20
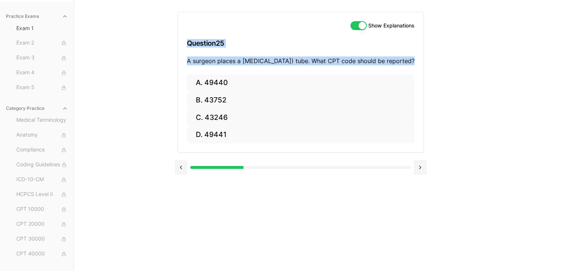
click at [134, 70] on div "Practice Exams Exam 1 Exam 2 Exam 3 Exam 4 Exam 5 Category Practice Medical Ter…" at bounding box center [282, 135] width 564 height 271
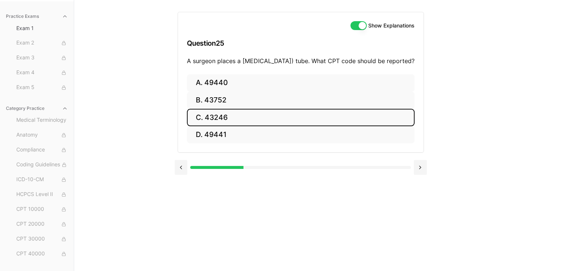
click at [224, 126] on button "C. 43246" at bounding box center [301, 117] width 228 height 17
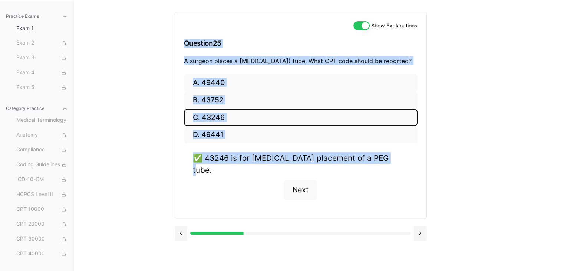
drag, startPoint x: 401, startPoint y: 168, endPoint x: 163, endPoint y: 37, distance: 272.2
click at [163, 37] on div "Practice Exams Exam 1 Exam 2 Exam 3 Exam 4 Exam 5 Category Practice Medical Ter…" at bounding box center [282, 135] width 564 height 271
click at [294, 186] on button "Next" at bounding box center [301, 190] width 34 height 20
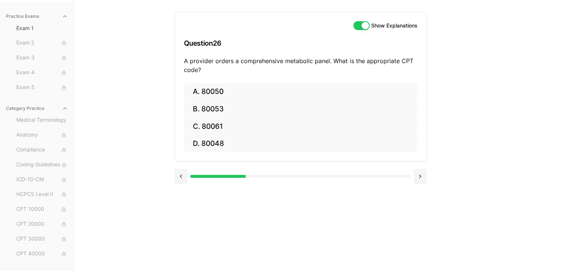
click at [119, 112] on div "Practice Exams Exam 1 Exam 2 Exam 3 Exam 4 Exam 5 Category Practice Medical Ter…" at bounding box center [282, 135] width 564 height 271
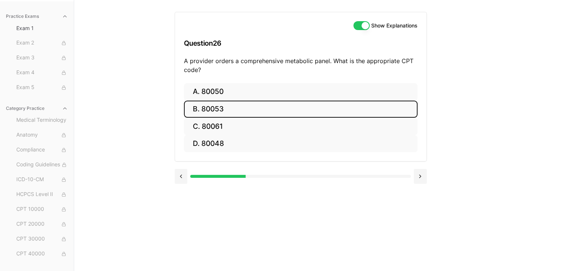
click at [236, 112] on button "B. 80053" at bounding box center [301, 109] width 234 height 17
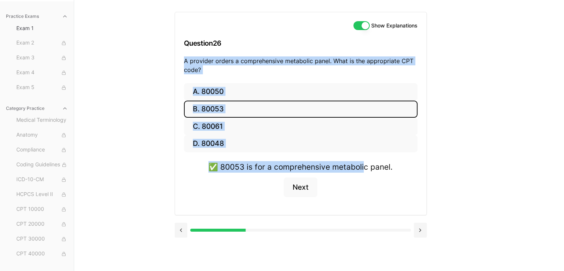
drag, startPoint x: 364, startPoint y: 188, endPoint x: 157, endPoint y: 57, distance: 245.3
click at [157, 57] on div "Practice Exams Exam 1 Exam 2 Exam 3 Exam 4 Exam 5 Category Practice Medical Ter…" at bounding box center [282, 135] width 564 height 271
drag, startPoint x: 407, startPoint y: 169, endPoint x: 176, endPoint y: 59, distance: 256.3
click at [176, 59] on div "Show Explanations Question 26 A provider orders a comprehensive metabolic panel…" at bounding box center [301, 113] width 252 height 203
click at [399, 161] on div "✅ 80053 is for a comprehensive metabolic panel. Next" at bounding box center [301, 183] width 234 height 45
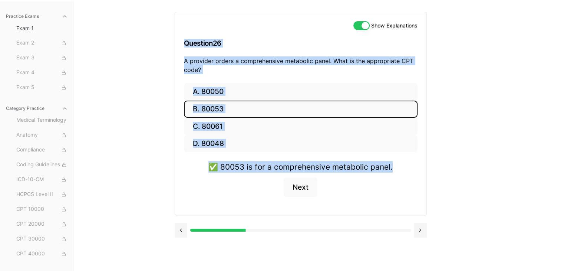
drag, startPoint x: 341, startPoint y: 154, endPoint x: 167, endPoint y: 46, distance: 205.1
click at [167, 46] on div "Practice Exams Exam 1 Exam 2 Exam 3 Exam 4 Exam 5 Category Practice Medical Ter…" at bounding box center [282, 135] width 564 height 271
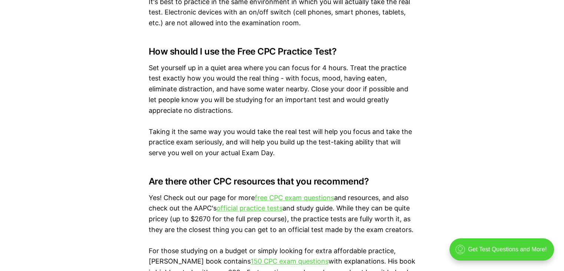
scroll to position [1113, 0]
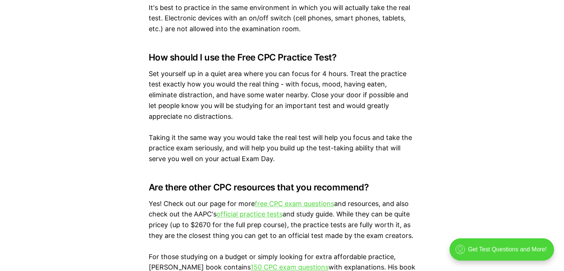
scroll to position [1113, 0]
